Goal: Transaction & Acquisition: Purchase product/service

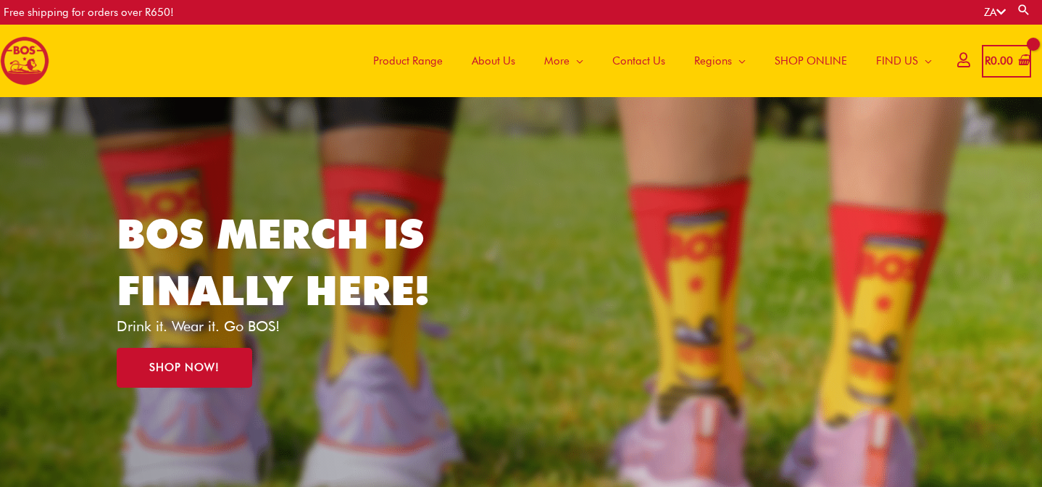
click at [400, 63] on span "Product Range" at bounding box center [408, 60] width 70 height 43
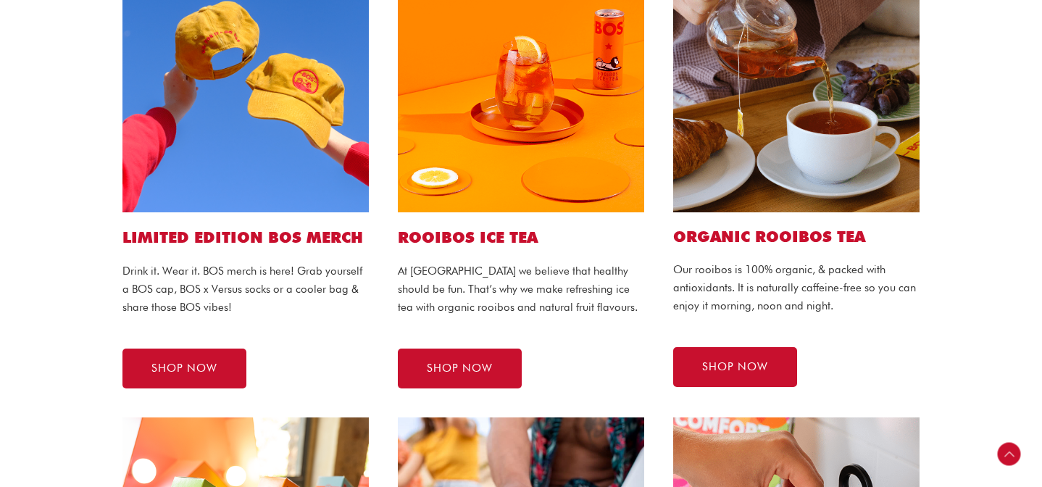
scroll to position [408, 0]
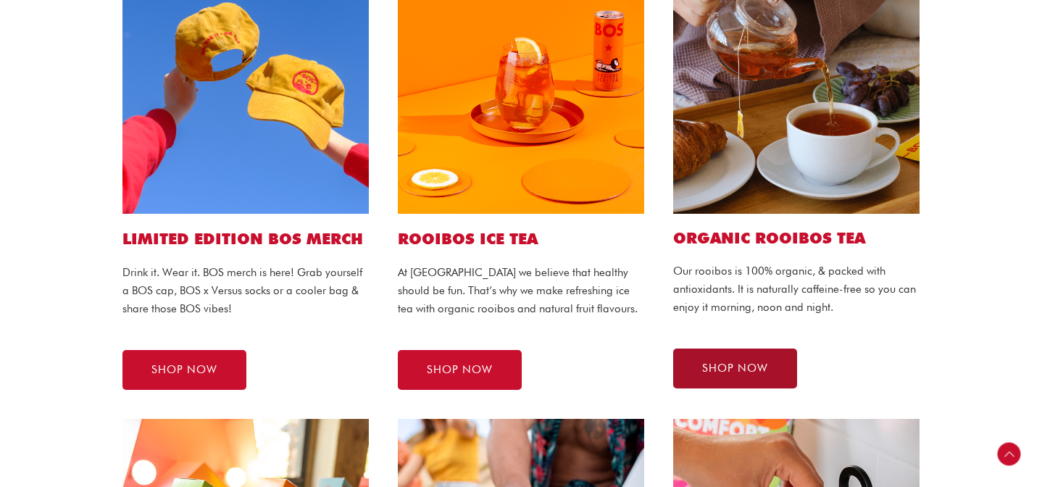
click at [730, 377] on link "SHOP NOW" at bounding box center [735, 368] width 124 height 40
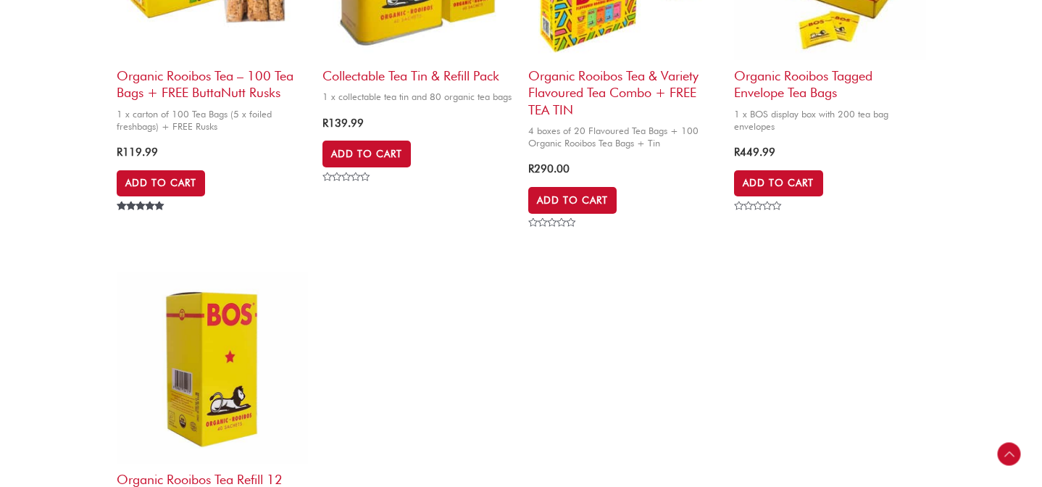
scroll to position [1127, 0]
